Goal: Transaction & Acquisition: Purchase product/service

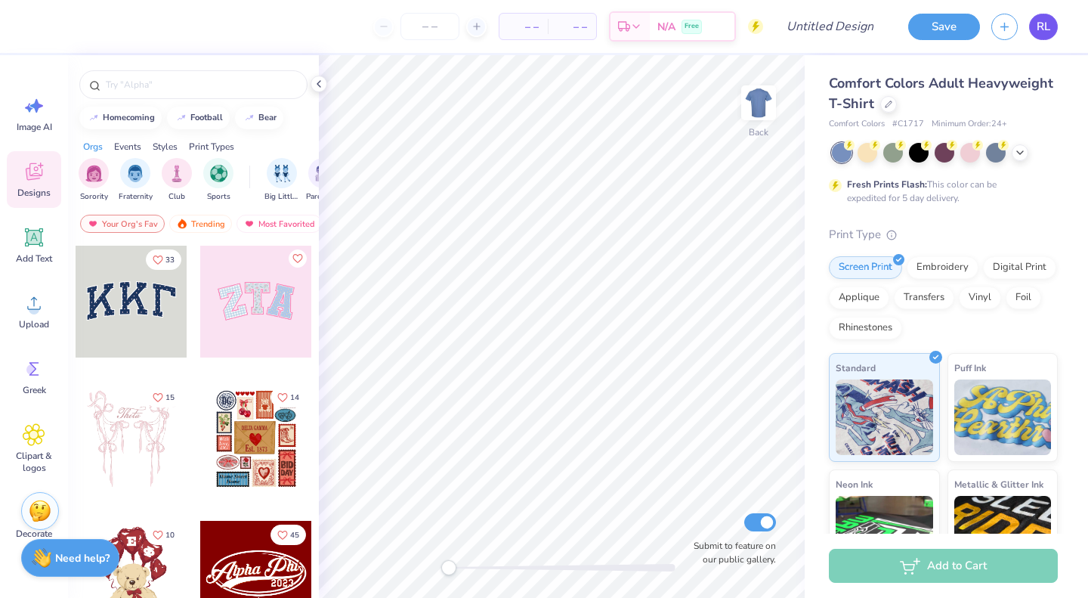
click at [1043, 32] on span "RL" at bounding box center [1044, 26] width 14 height 17
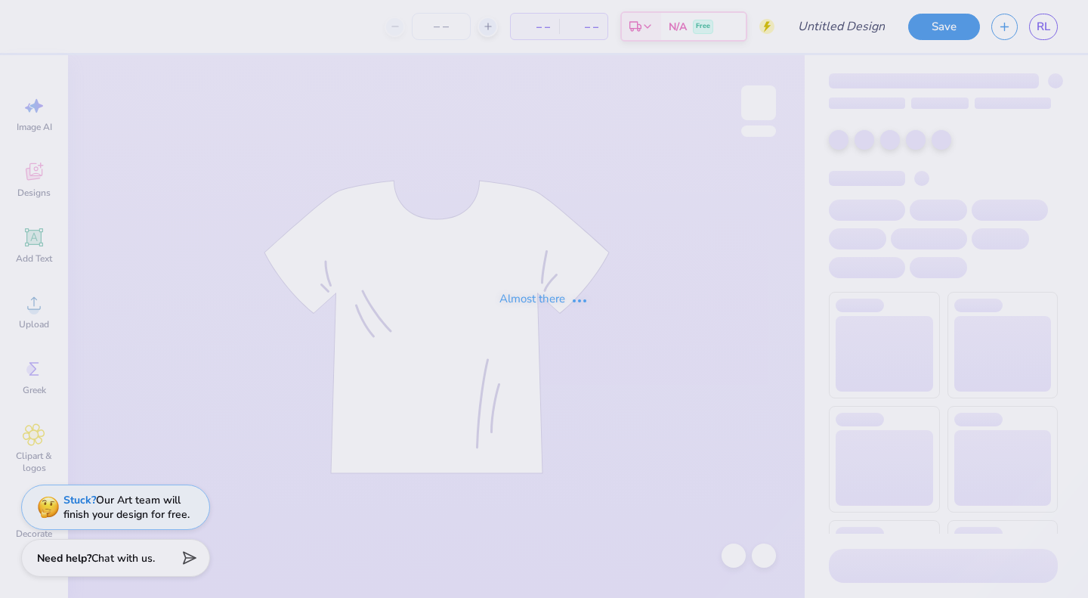
type input "Sailboat Merch"
type input "17"
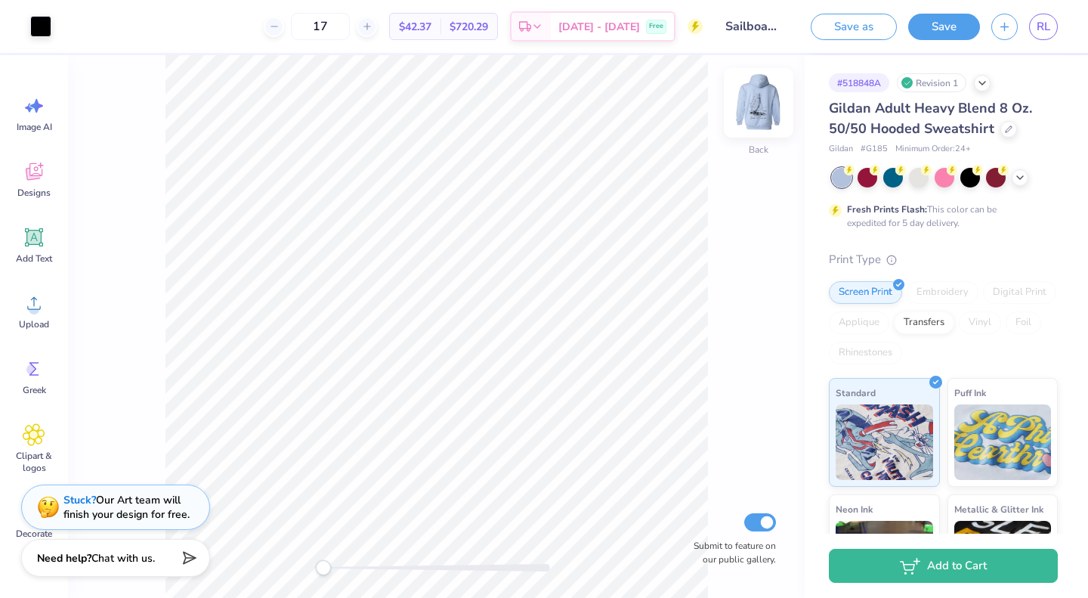
click at [759, 86] on img at bounding box center [759, 103] width 60 height 60
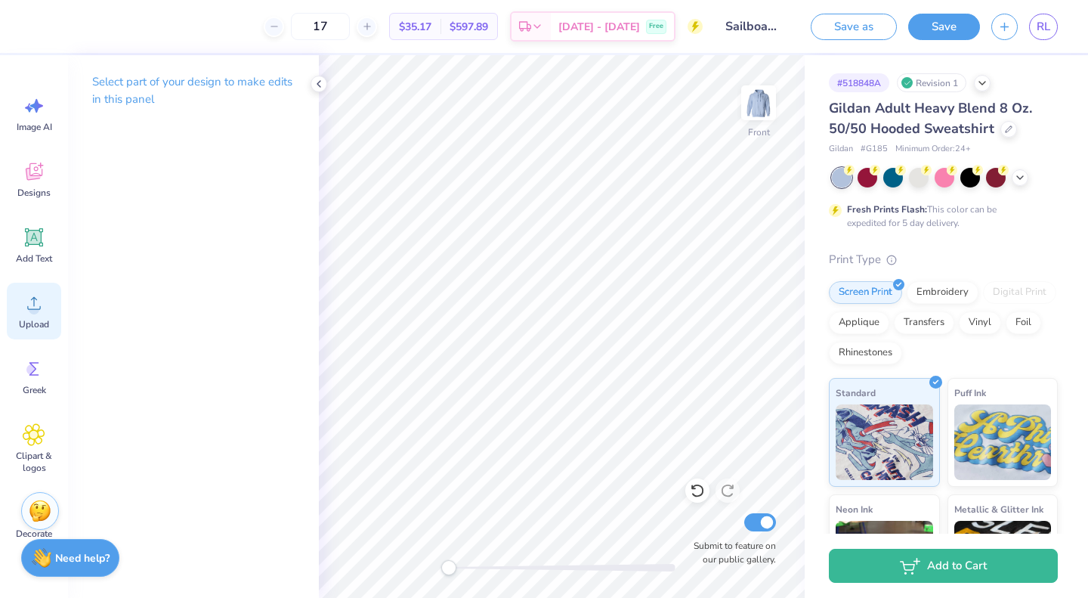
click at [35, 329] on span "Upload" at bounding box center [34, 324] width 30 height 12
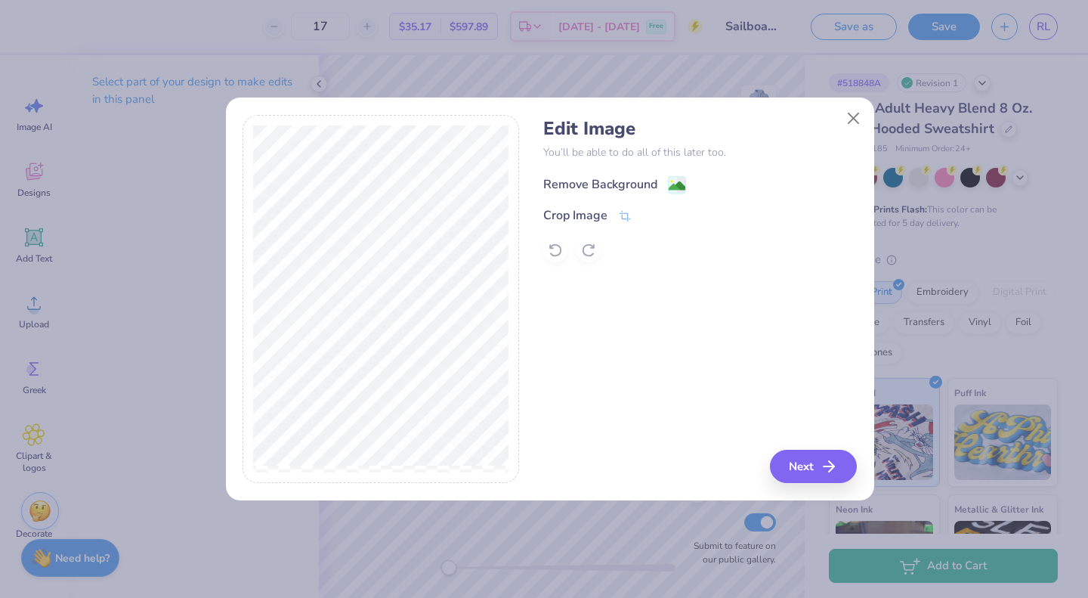
click at [627, 183] on div "Remove Background" at bounding box center [600, 184] width 114 height 18
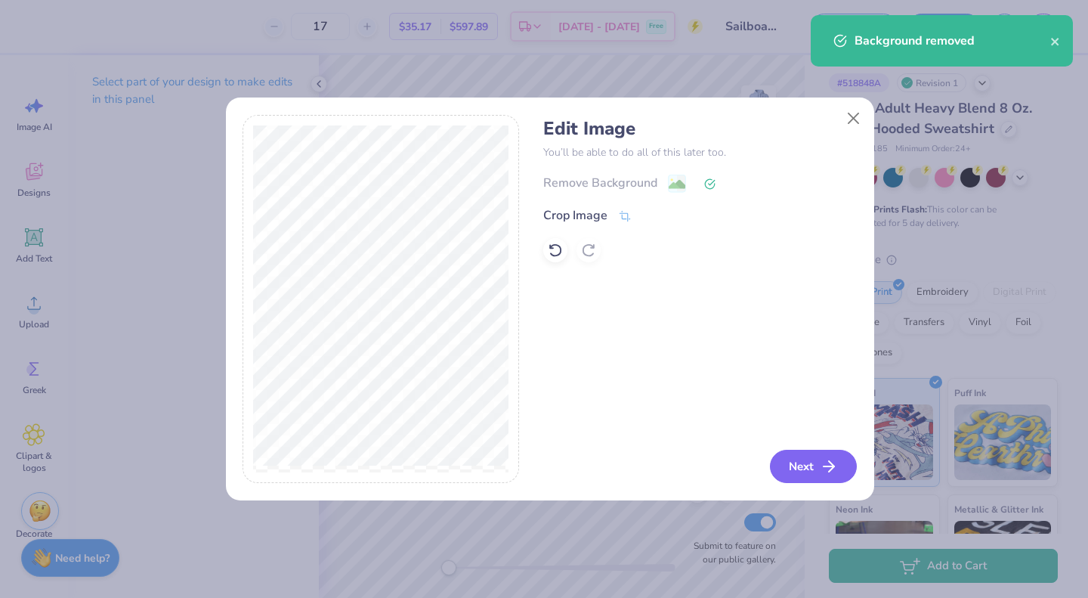
click at [817, 462] on button "Next" at bounding box center [813, 466] width 87 height 33
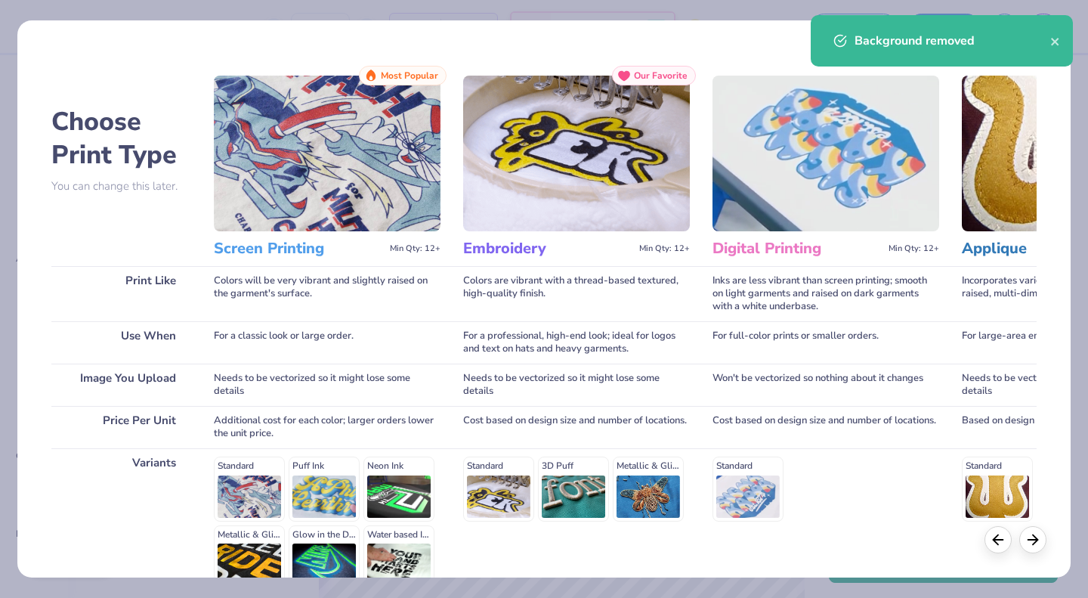
scroll to position [156, 0]
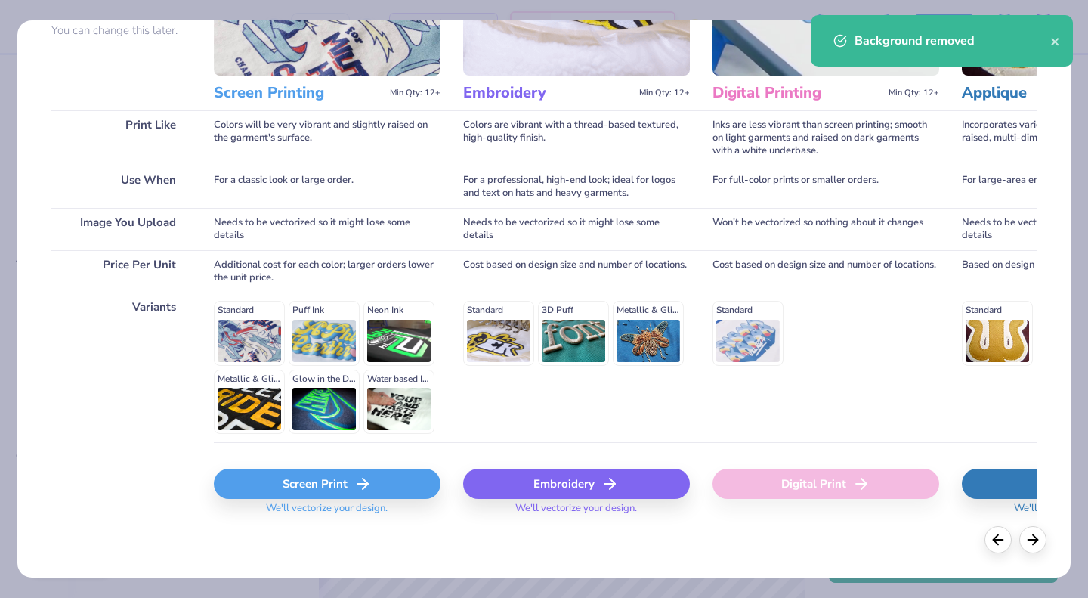
click at [385, 492] on div "Screen Print" at bounding box center [327, 484] width 227 height 30
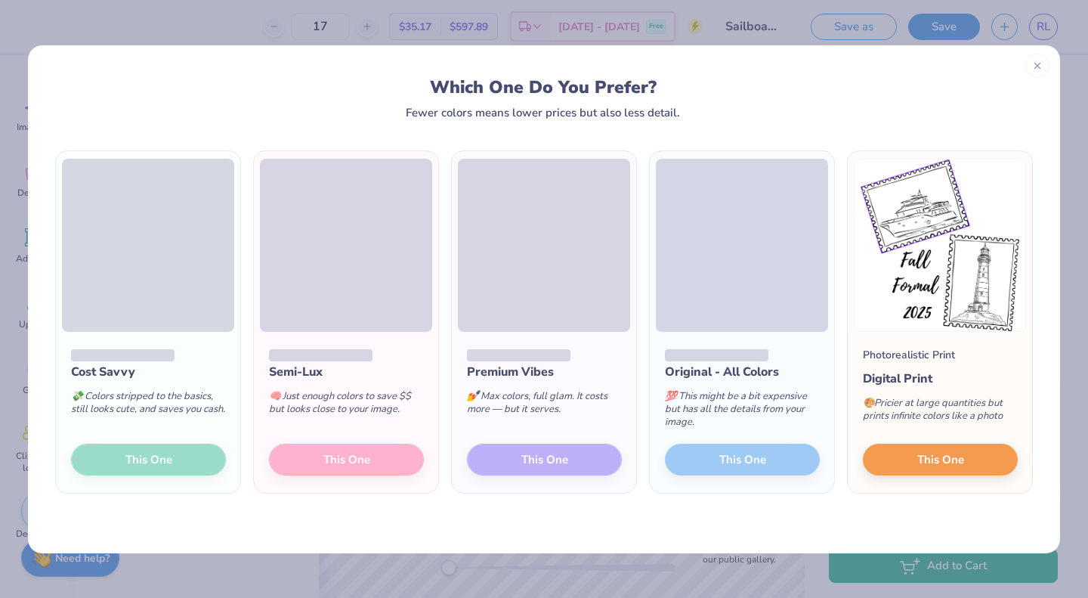
click at [178, 459] on div "Cost Savvy 💸 Colors stripped to the basics, still looks cute, and saves you cas…" at bounding box center [148, 413] width 184 height 162
click at [180, 463] on div "Cost Savvy 💸 Colors stripped to the basics, still looks cute, and saves you cas…" at bounding box center [148, 413] width 184 height 162
click at [173, 475] on div "Cost Savvy 💸 Colors stripped to the basics, still looks cute, and saves you cas…" at bounding box center [148, 413] width 184 height 162
click at [182, 483] on div "Cost Savvy 💸 Colors stripped to the basics, still looks cute, and saves you cas…" at bounding box center [148, 413] width 184 height 162
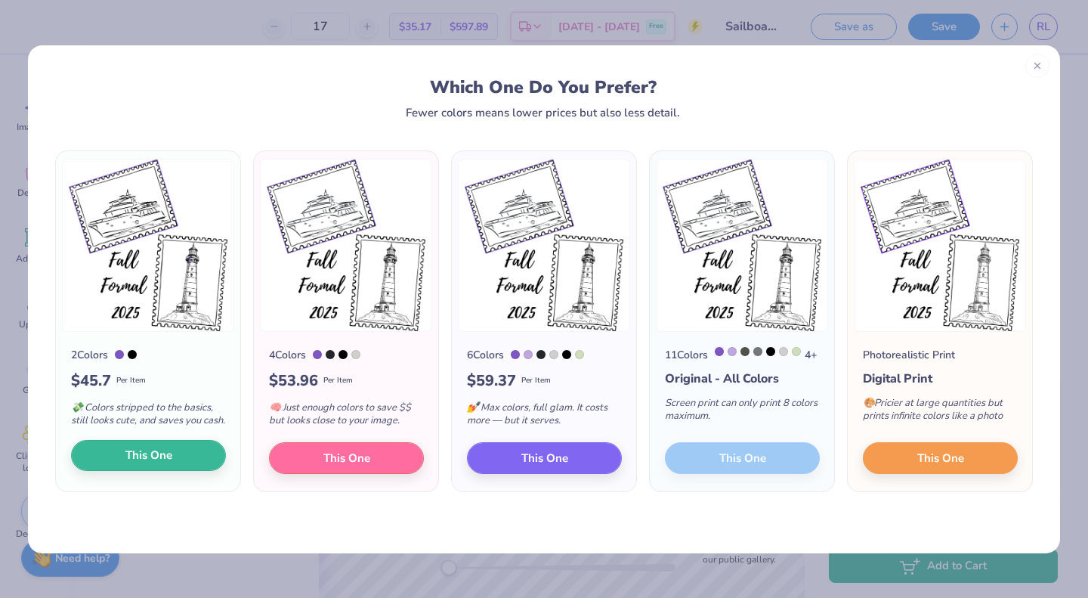
click at [168, 464] on span "This One" at bounding box center [148, 455] width 47 height 17
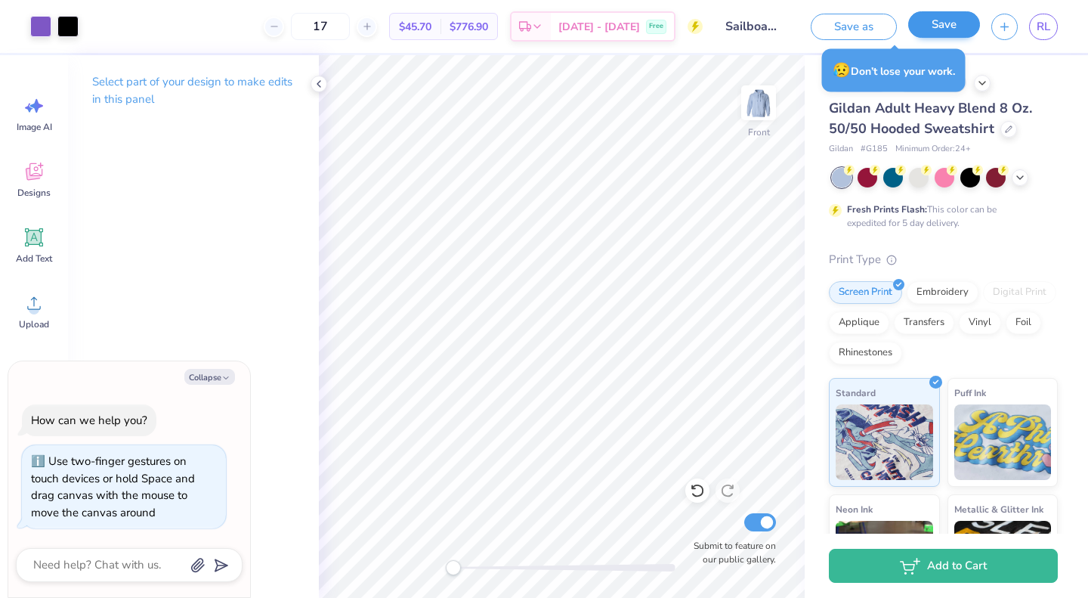
type textarea "x"
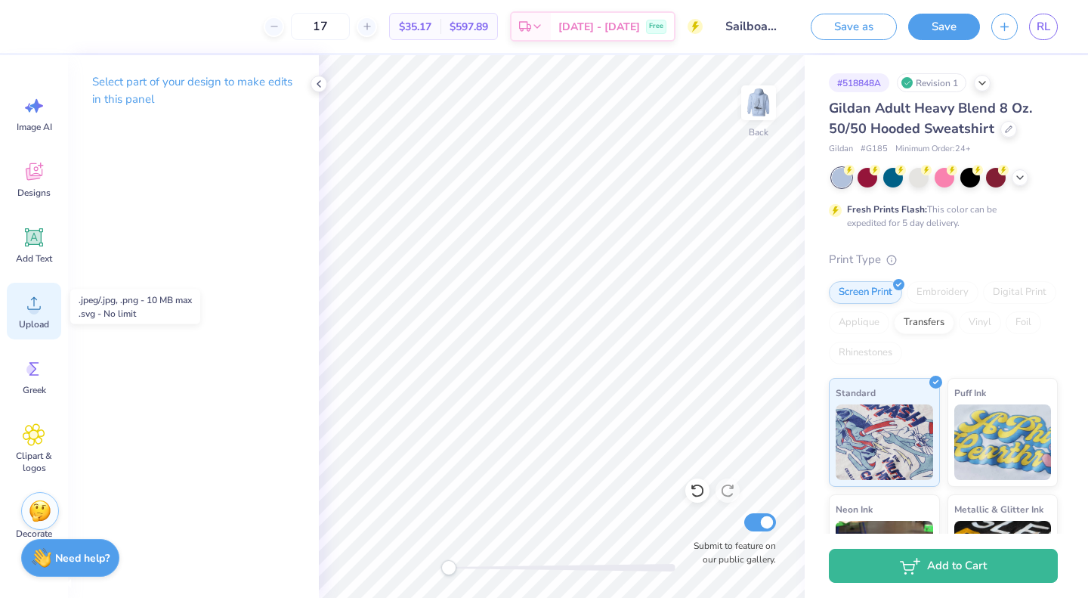
click at [45, 300] on div "Upload" at bounding box center [34, 311] width 54 height 57
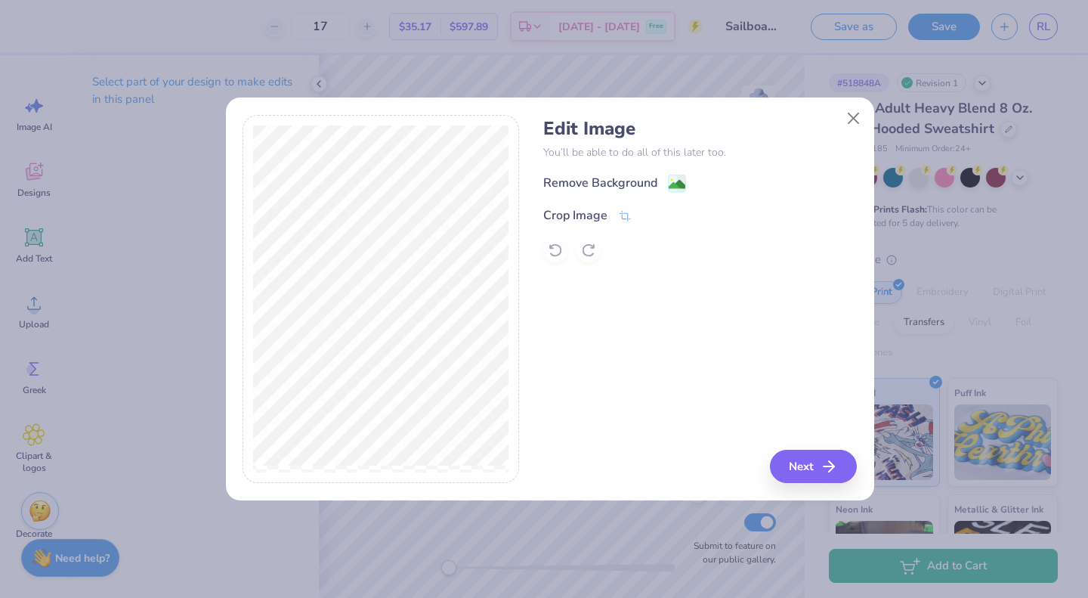
click at [617, 193] on div "Remove Background Crop Image" at bounding box center [700, 218] width 314 height 88
click at [641, 183] on div "Remove Background" at bounding box center [600, 184] width 114 height 18
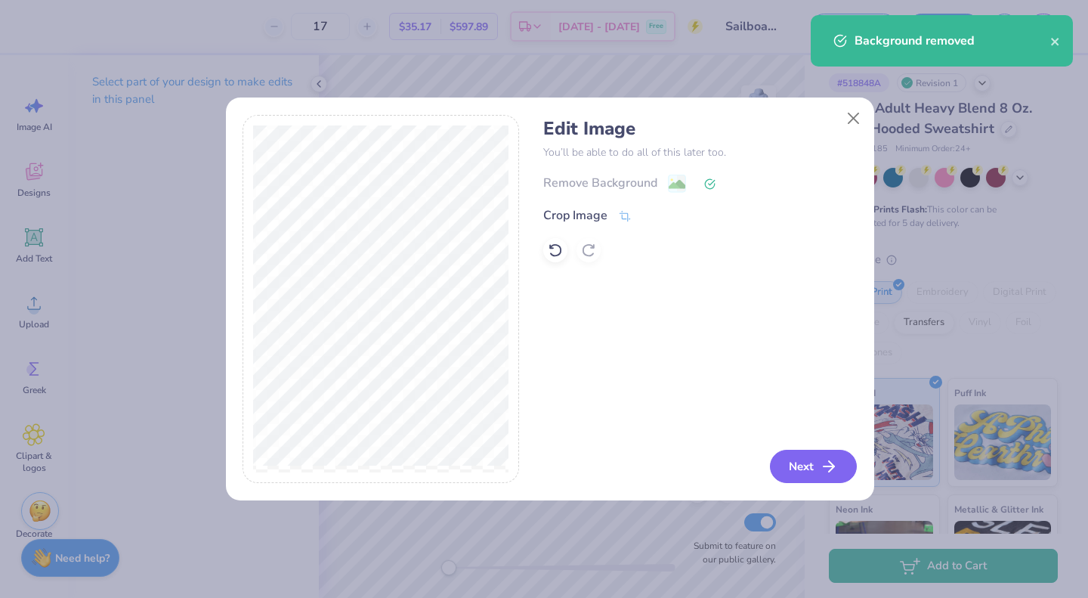
click at [825, 453] on button "Next" at bounding box center [813, 466] width 87 height 33
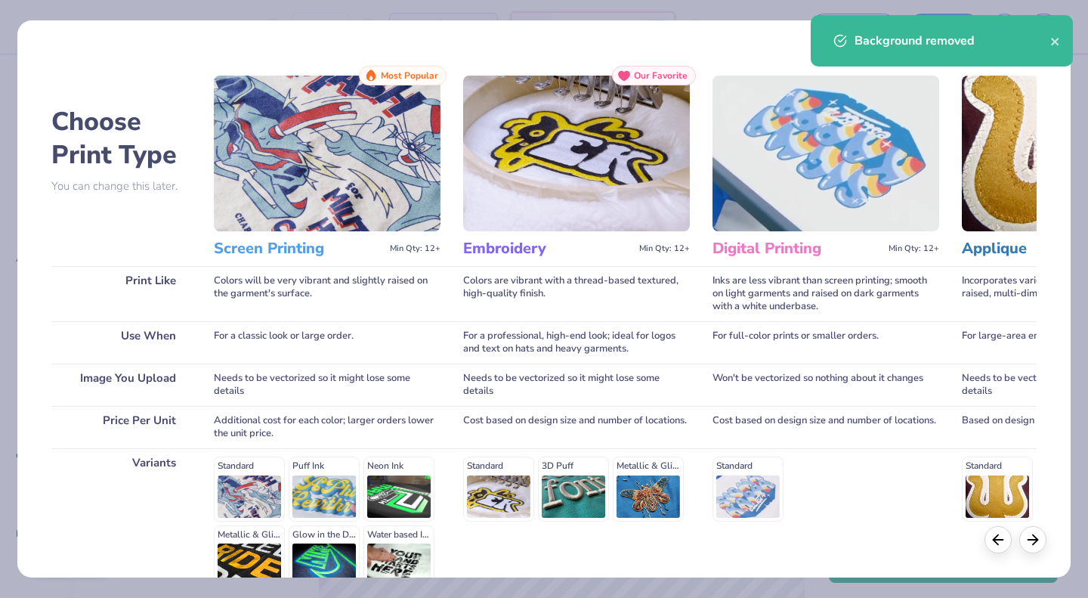
scroll to position [156, 0]
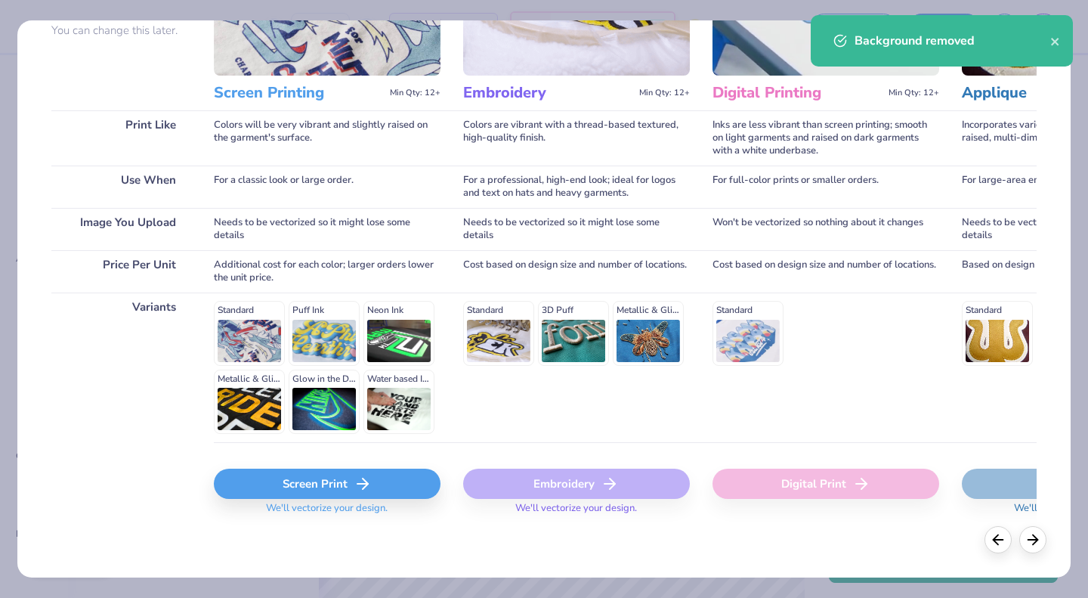
click at [335, 480] on div "Screen Print" at bounding box center [327, 484] width 227 height 30
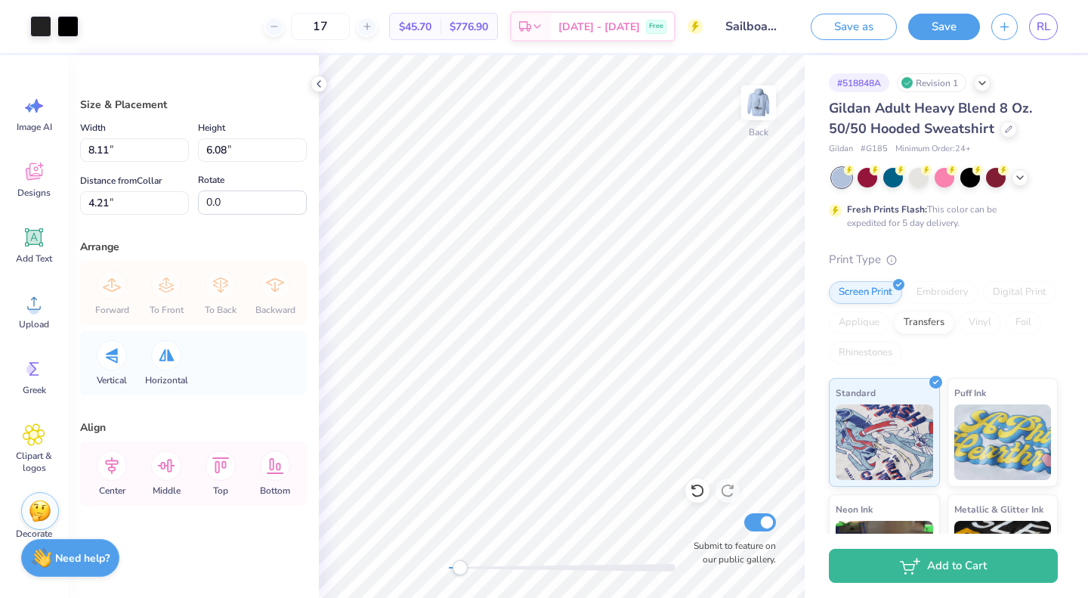
type input "4.40"
type input "3.31"
type input "0.50"
type input "4.03"
type input "3.02"
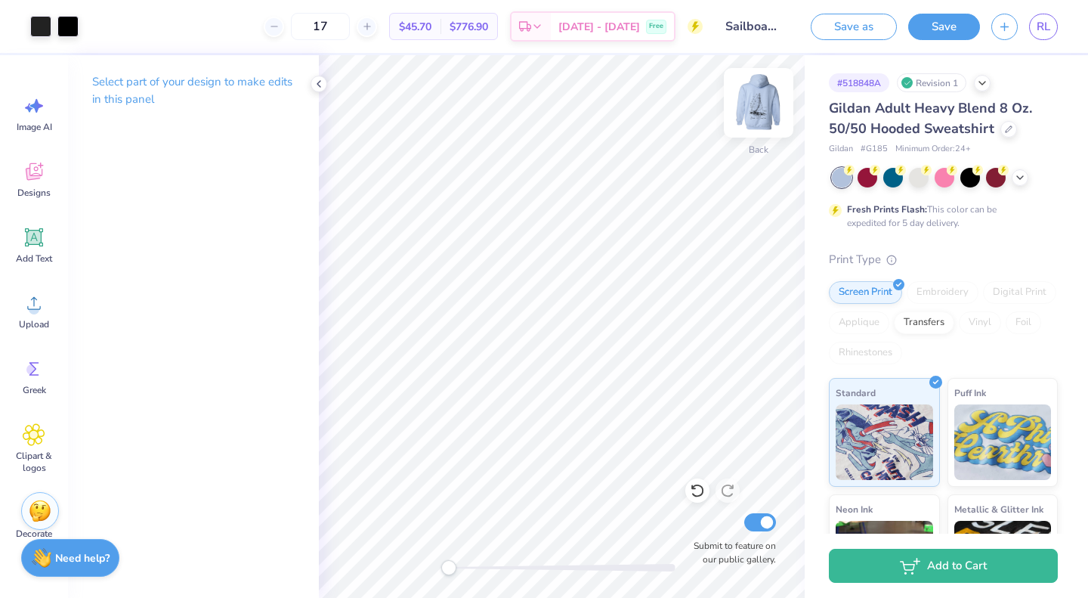
click at [750, 94] on img at bounding box center [759, 103] width 60 height 60
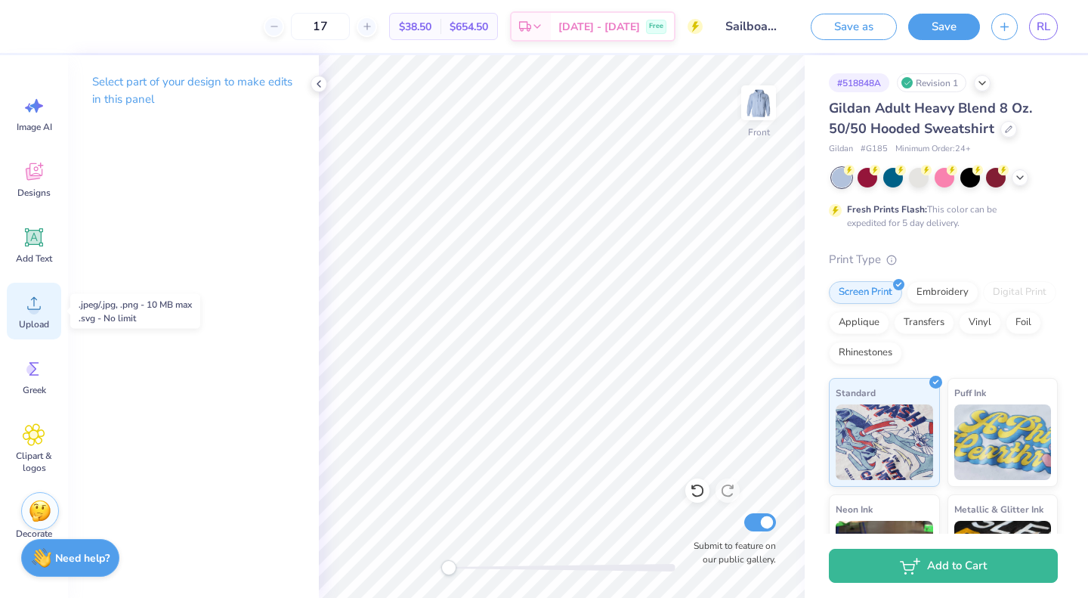
click at [38, 305] on icon at bounding box center [34, 303] width 23 height 23
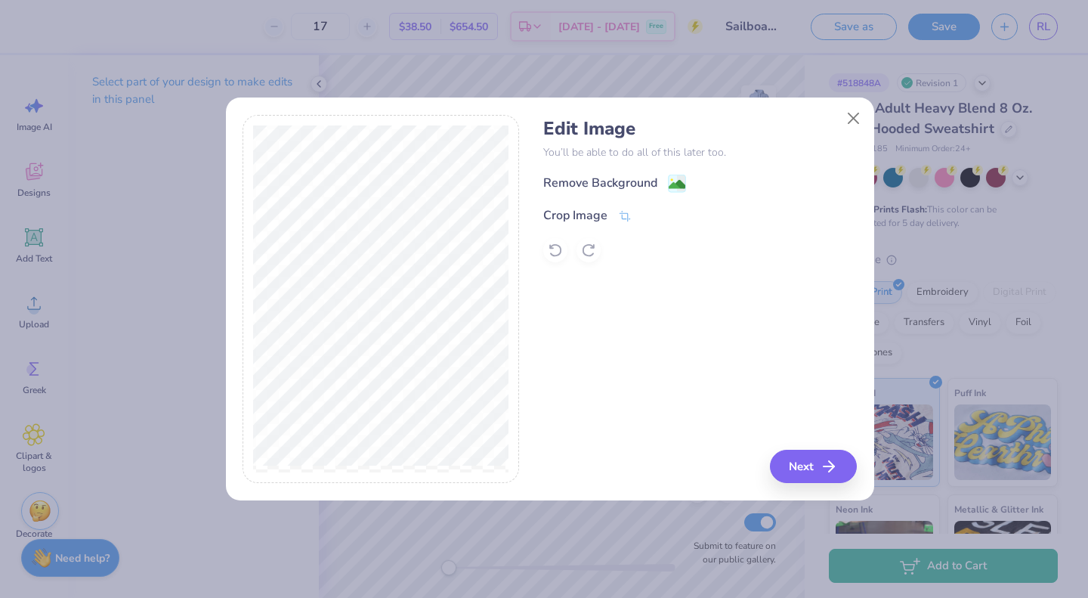
click at [586, 172] on div "Edit Image You’ll be able to do all of this later too. Remove Background Crop I…" at bounding box center [700, 190] width 314 height 144
click at [602, 201] on div "Remove Background Crop Image" at bounding box center [700, 218] width 314 height 88
click at [604, 191] on div "Remove Background" at bounding box center [600, 184] width 114 height 18
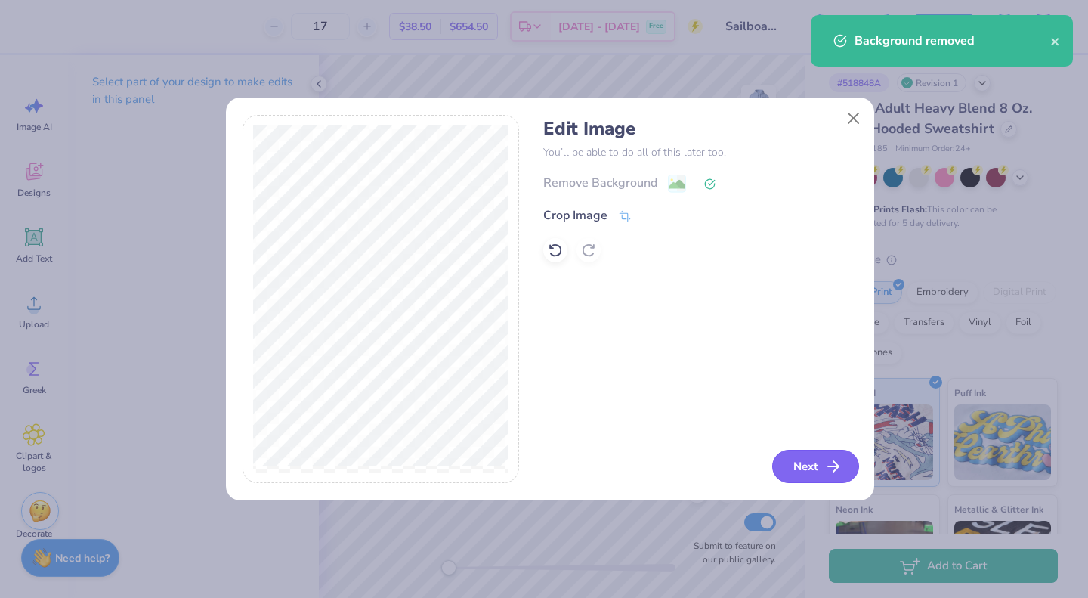
click at [824, 464] on button "Next" at bounding box center [815, 466] width 87 height 33
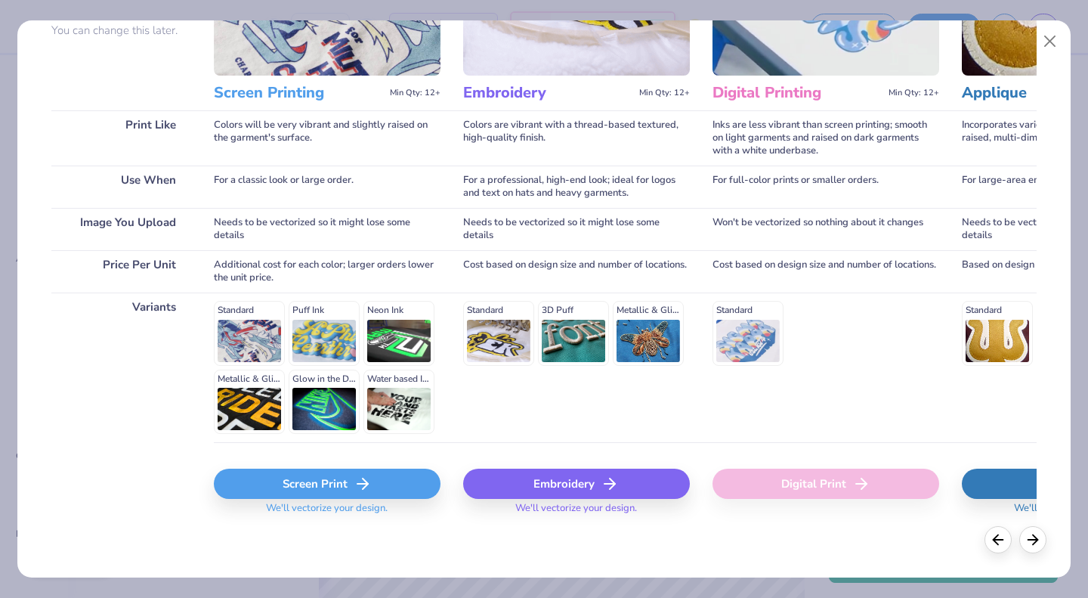
click at [351, 482] on div "Screen Print" at bounding box center [327, 484] width 227 height 30
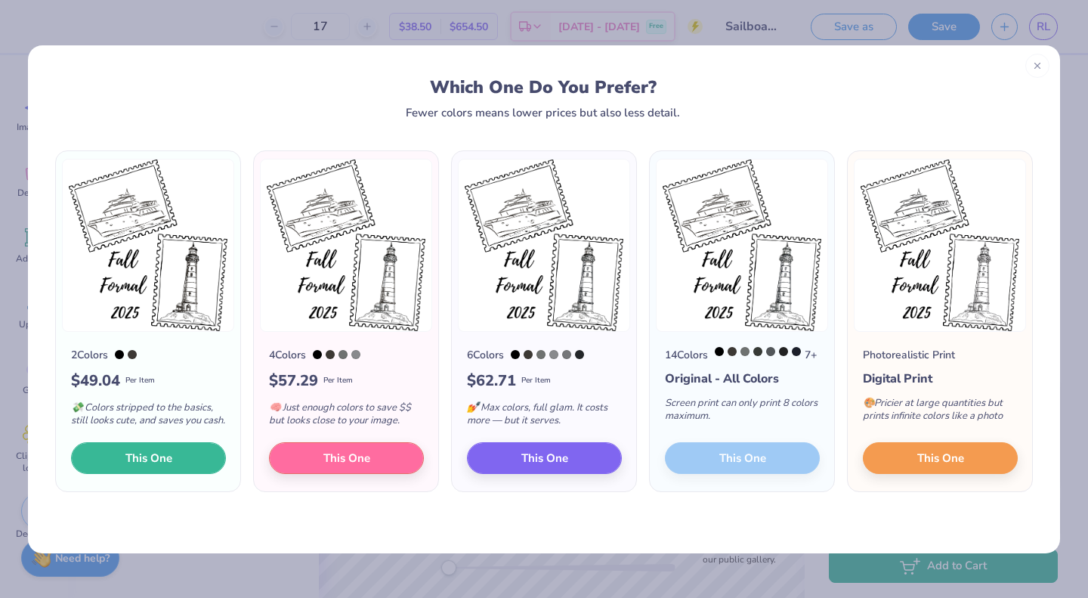
click at [154, 466] on span "This One" at bounding box center [148, 457] width 47 height 17
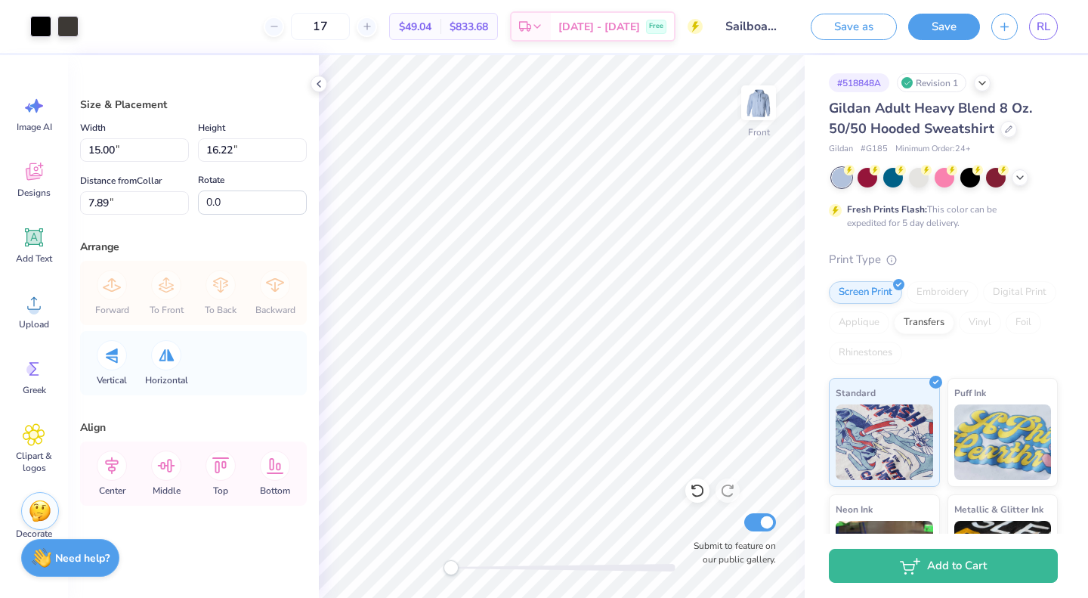
click at [451, 561] on div "Accessibility label" at bounding box center [451, 567] width 15 height 15
type input "12.52"
type input "13.54"
type input "13.45"
type input "14.55"
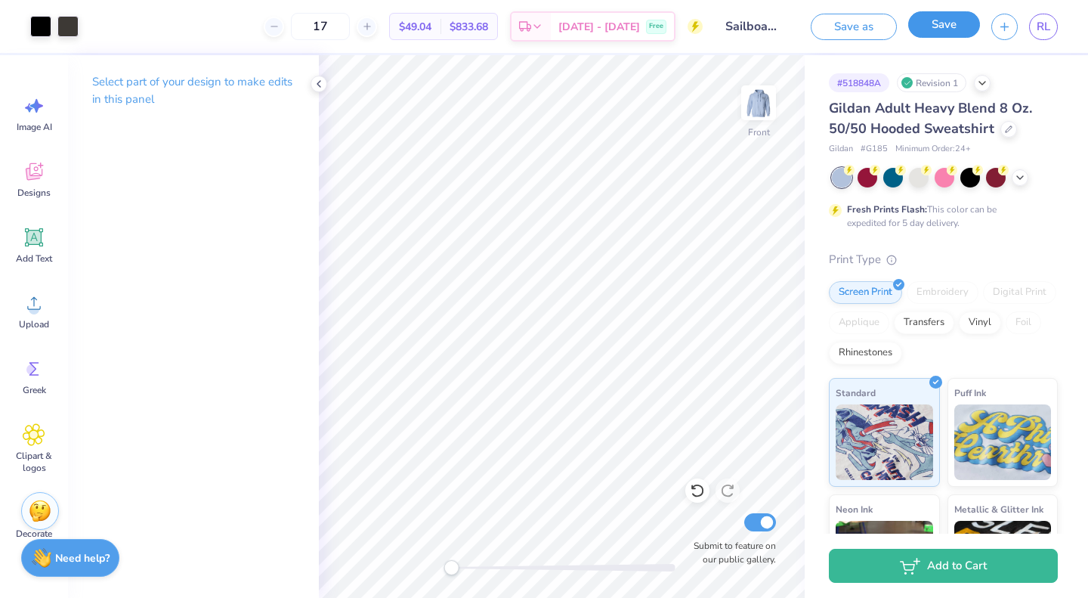
click at [960, 29] on button "Save" at bounding box center [944, 24] width 72 height 26
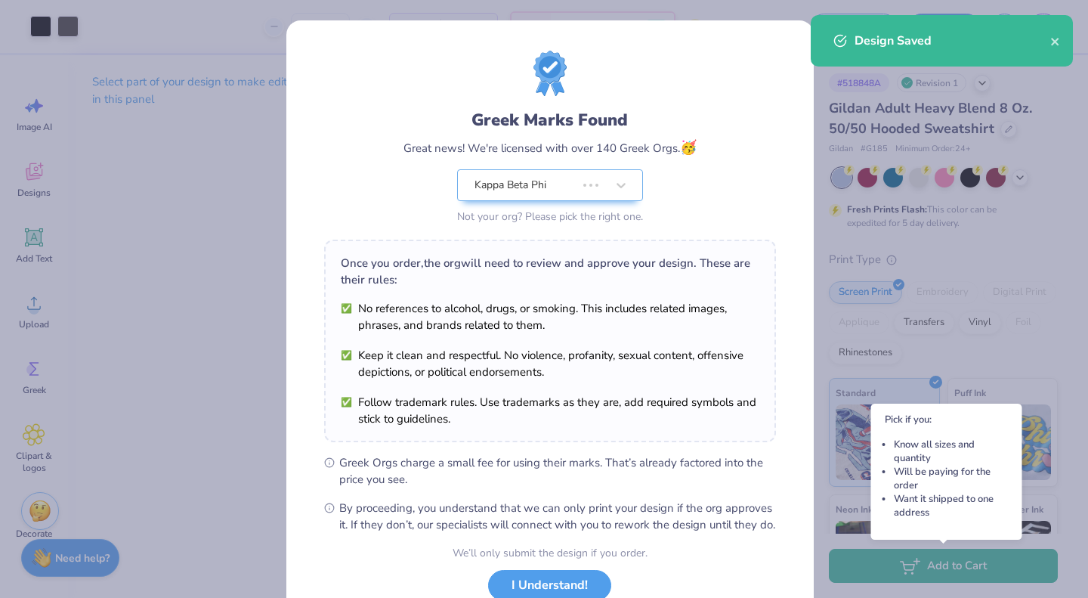
click at [914, 562] on div "Greek Marks Found Great news! We're licensed with over 140 Greek Orgs. 🥳 Kappa …" at bounding box center [544, 299] width 1088 height 598
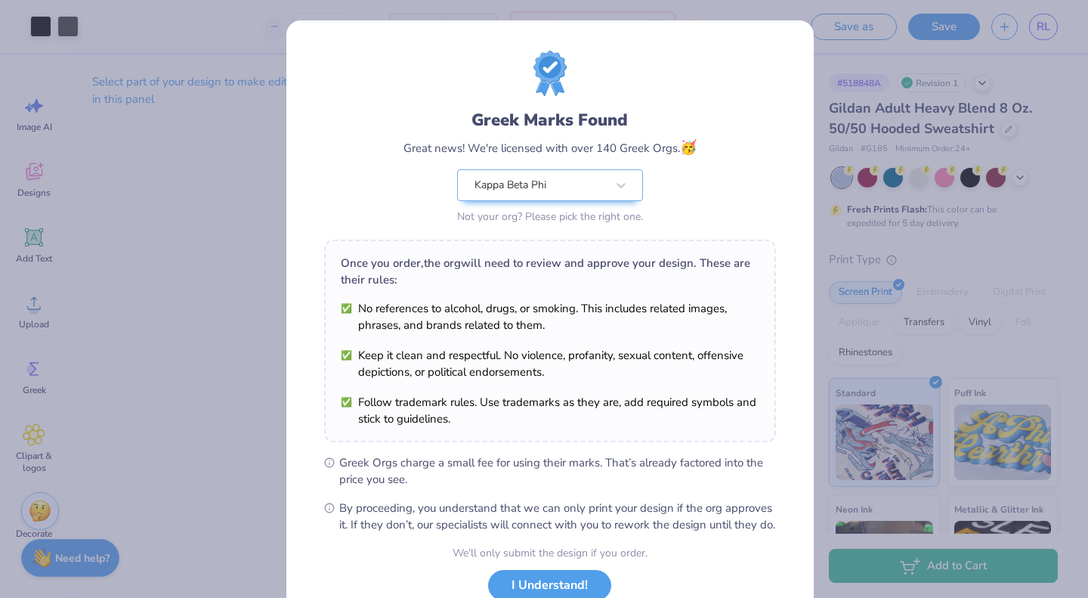
scroll to position [110, 0]
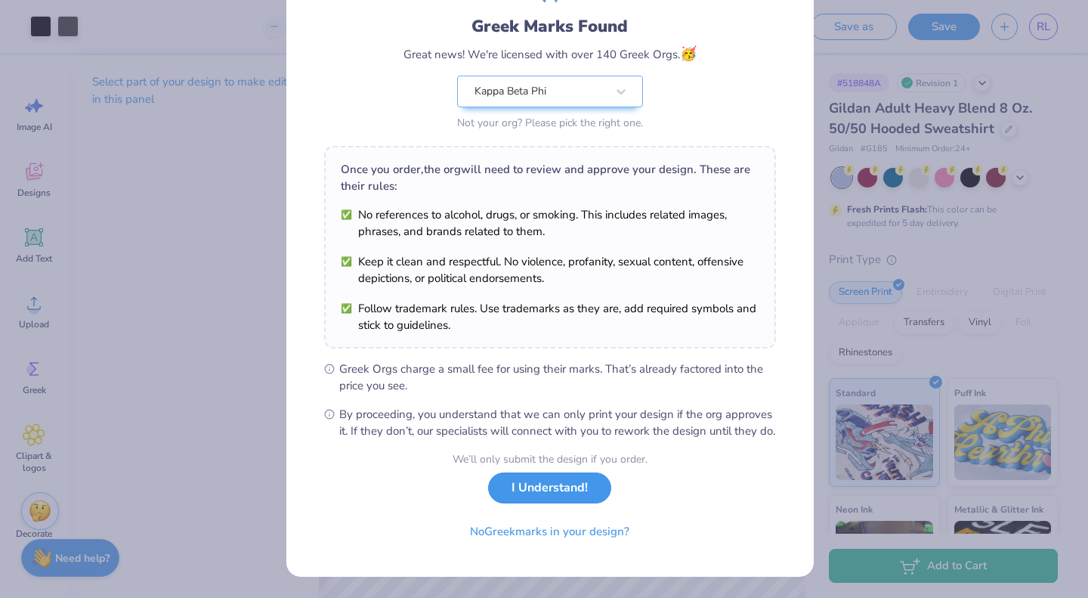
click at [547, 490] on button "I Understand!" at bounding box center [549, 487] width 123 height 31
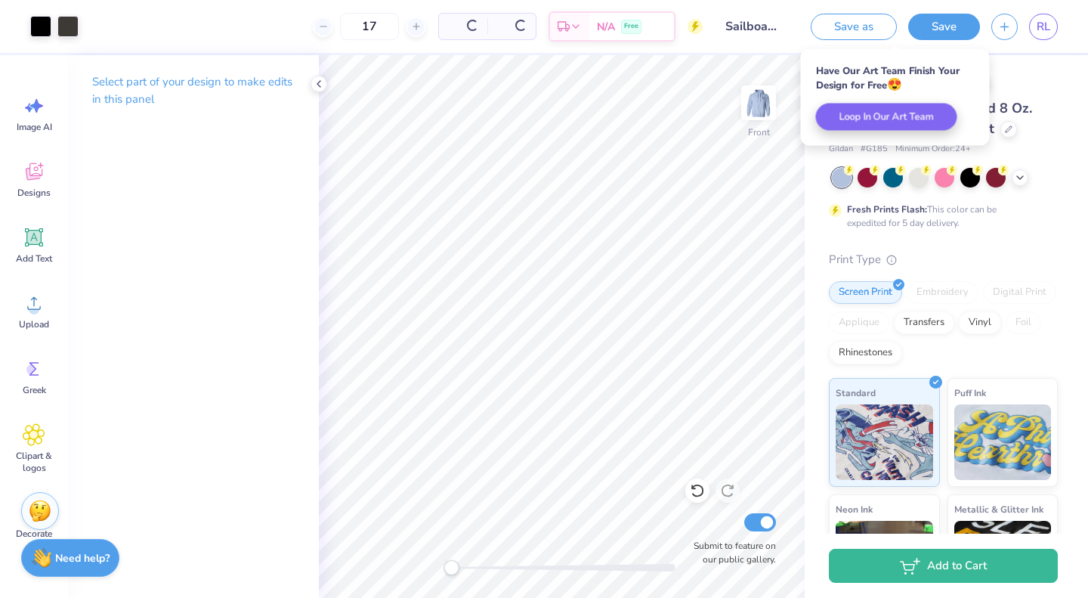
scroll to position [0, 0]
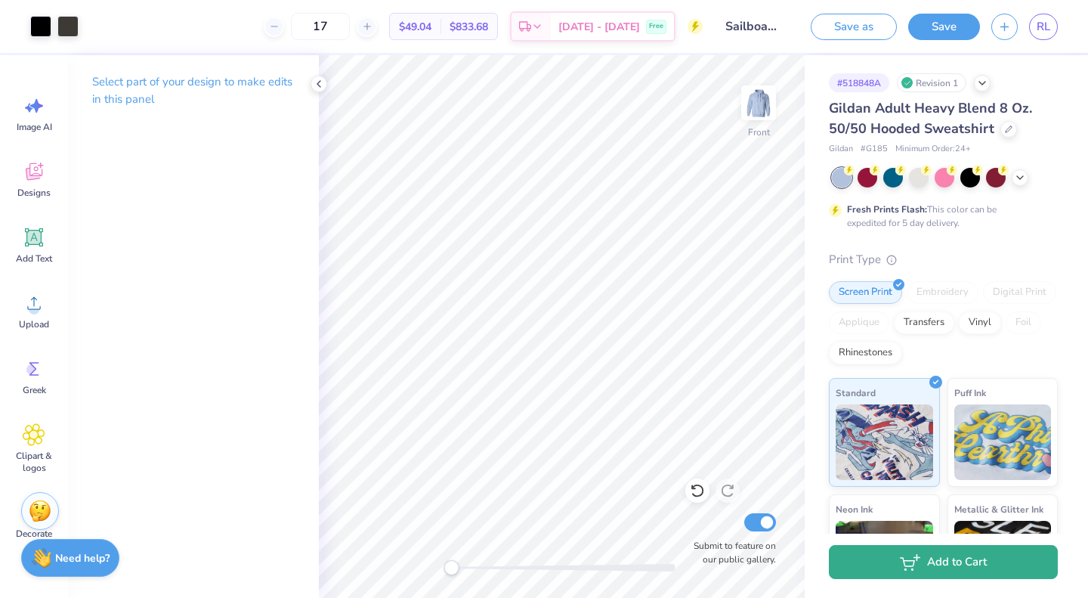
click at [890, 563] on button "Add to Cart" at bounding box center [943, 562] width 229 height 34
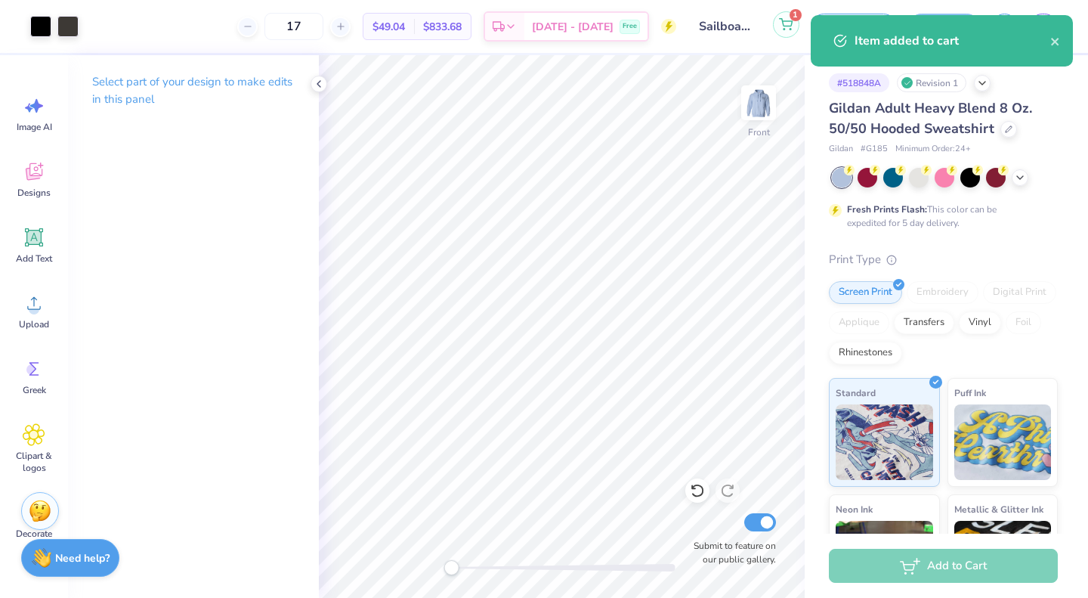
click at [780, 16] on button "1" at bounding box center [786, 24] width 26 height 26
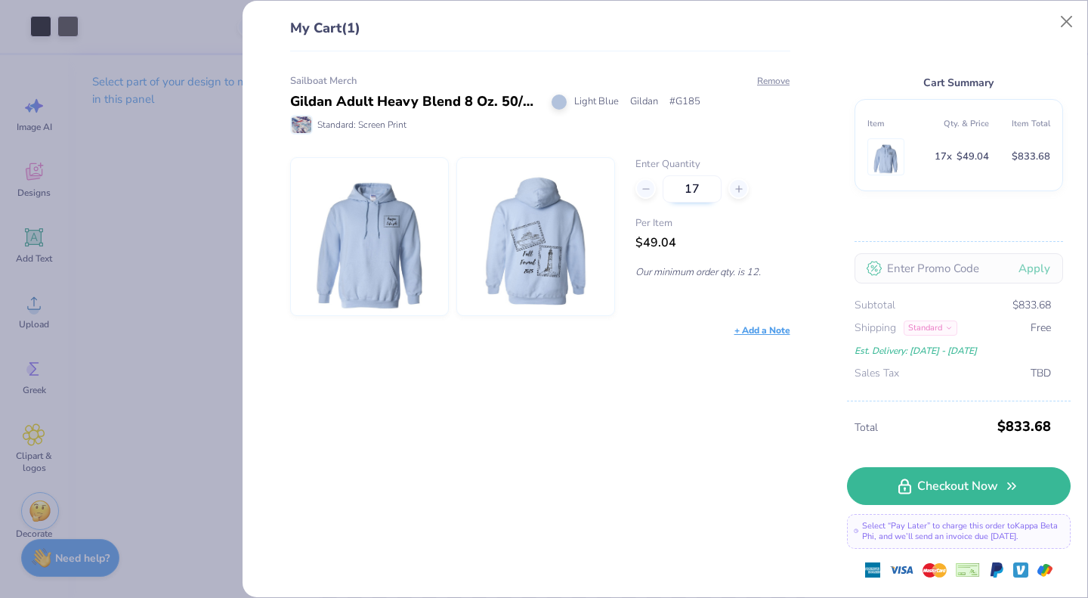
click at [710, 187] on input "17" at bounding box center [692, 188] width 59 height 27
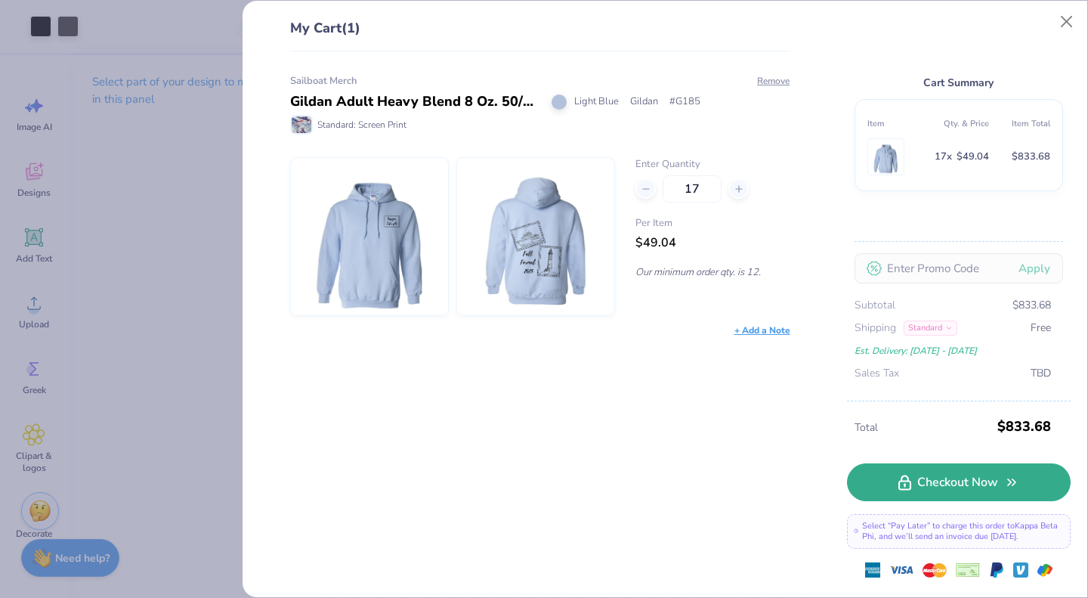
click at [906, 487] on icon at bounding box center [905, 483] width 13 height 16
